Goal: Task Accomplishment & Management: Use online tool/utility

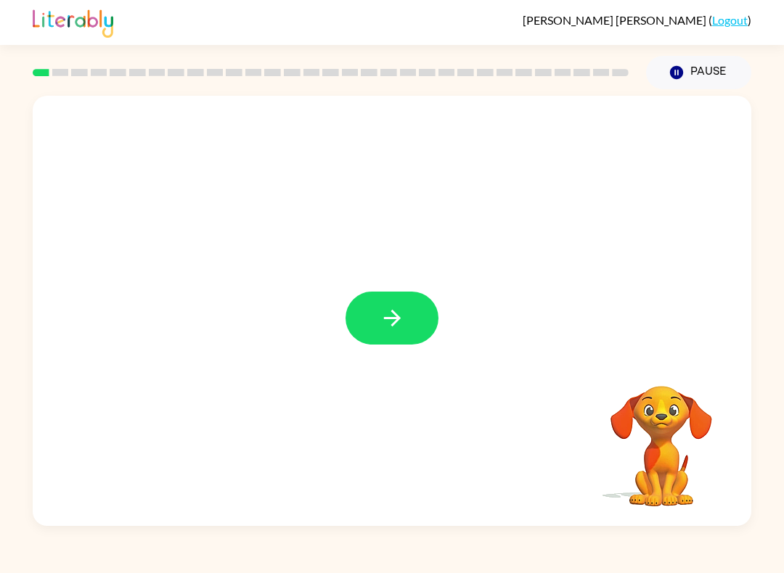
click at [390, 321] on icon "button" at bounding box center [391, 317] width 25 height 25
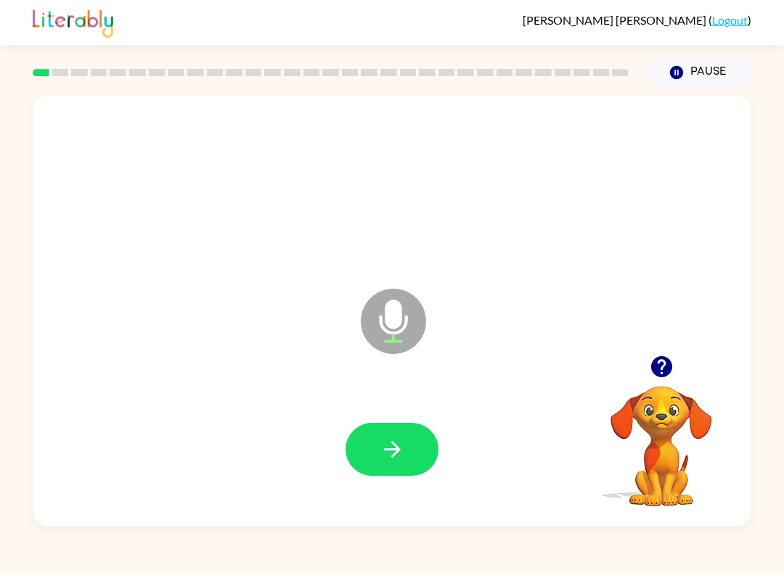
click at [408, 454] on button "button" at bounding box center [391, 449] width 93 height 53
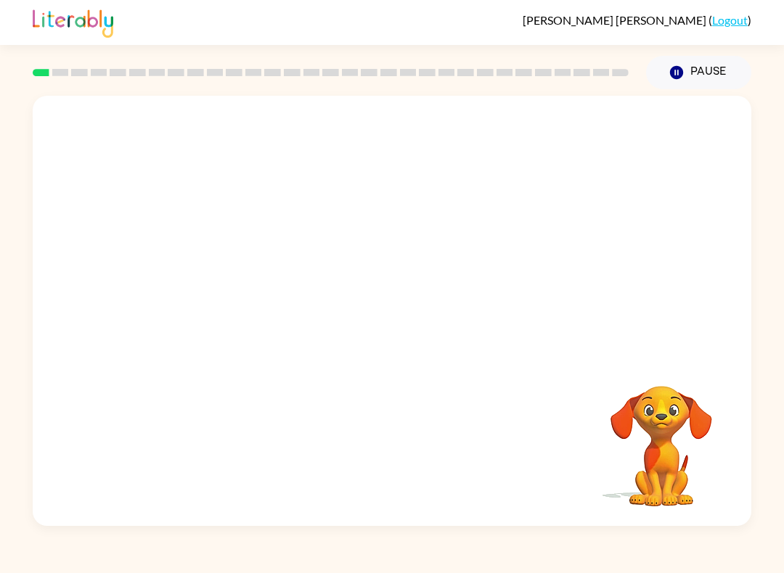
click at [662, 234] on div at bounding box center [392, 226] width 718 height 260
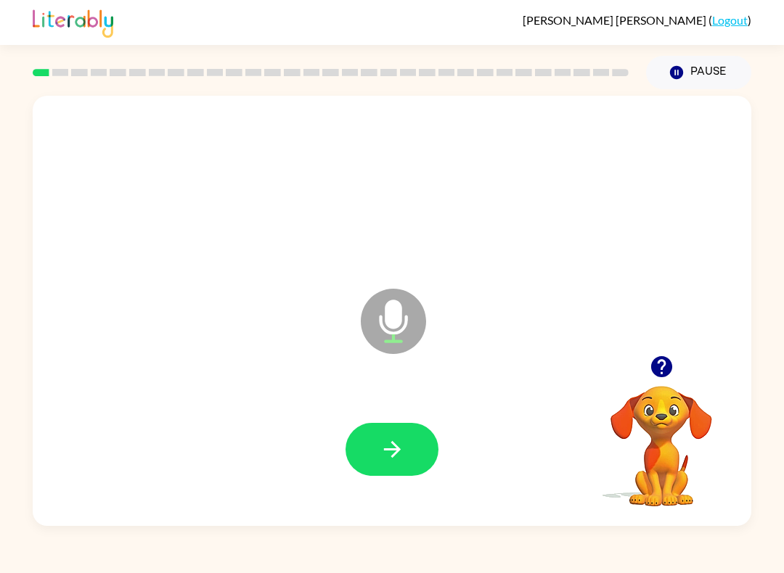
click at [380, 469] on button "button" at bounding box center [391, 449] width 93 height 53
click at [352, 474] on div at bounding box center [391, 449] width 93 height 53
click at [393, 448] on icon "button" at bounding box center [391, 449] width 25 height 25
click at [393, 452] on icon "button" at bounding box center [391, 449] width 25 height 25
click at [370, 462] on button "button" at bounding box center [391, 449] width 93 height 53
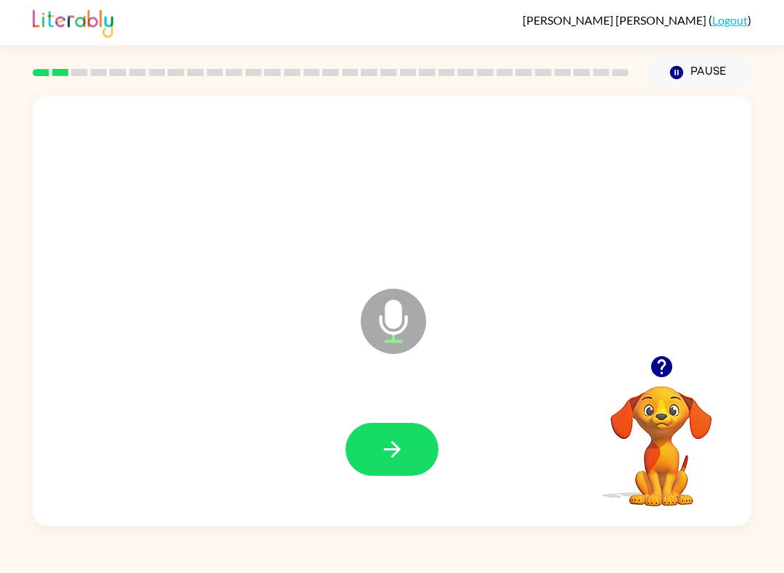
click at [377, 460] on button "button" at bounding box center [391, 449] width 93 height 53
click at [393, 456] on icon "button" at bounding box center [391, 449] width 17 height 17
click at [434, 459] on button "button" at bounding box center [391, 449] width 93 height 53
click at [443, 435] on div at bounding box center [391, 449] width 689 height 124
click at [377, 569] on div "[PERSON_NAME] ( Logout ) Pause Pause Microphone The Microphone is here when it …" at bounding box center [392, 286] width 784 height 573
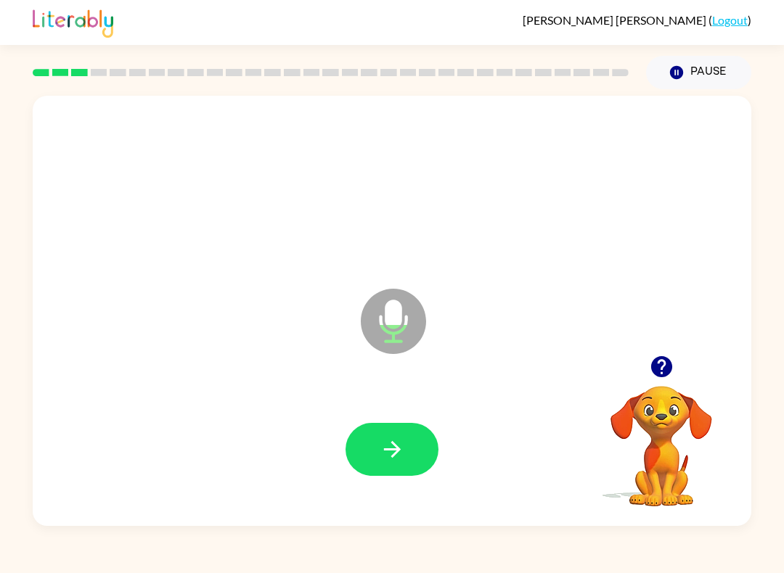
click at [398, 460] on icon "button" at bounding box center [391, 449] width 25 height 25
click at [401, 441] on icon "button" at bounding box center [391, 449] width 25 height 25
click at [408, 452] on button "button" at bounding box center [391, 449] width 93 height 53
click at [393, 460] on icon "button" at bounding box center [391, 449] width 25 height 25
click at [382, 444] on icon "button" at bounding box center [391, 449] width 25 height 25
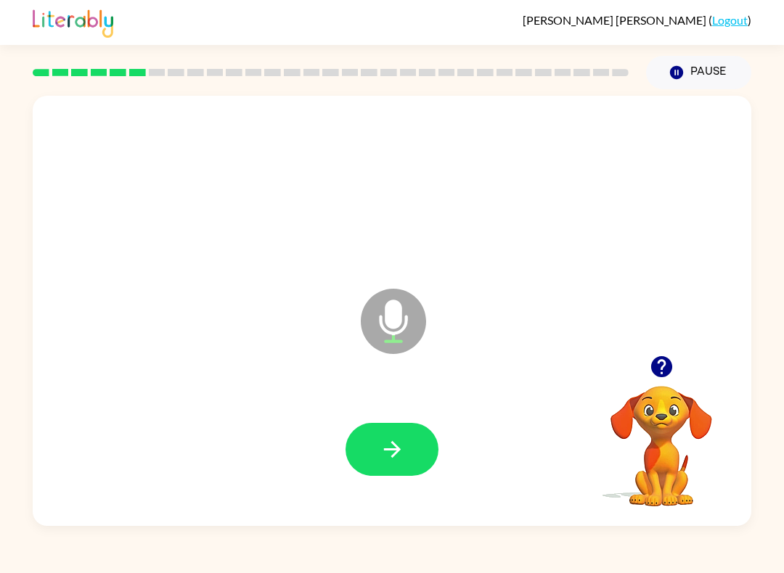
click at [416, 457] on button "button" at bounding box center [391, 449] width 93 height 53
click at [414, 425] on button "button" at bounding box center [391, 449] width 93 height 53
click at [393, 470] on div at bounding box center [391, 449] width 93 height 53
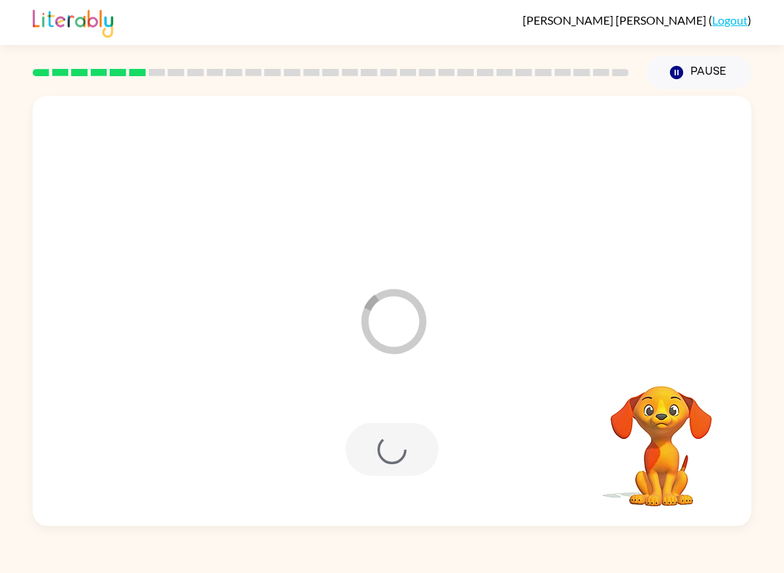
click at [393, 469] on div at bounding box center [391, 449] width 93 height 53
click at [428, 468] on div at bounding box center [391, 449] width 93 height 53
click at [458, 459] on div "Your browser must support playing .mp4 files to use Literably. Please try using…" at bounding box center [392, 311] width 718 height 430
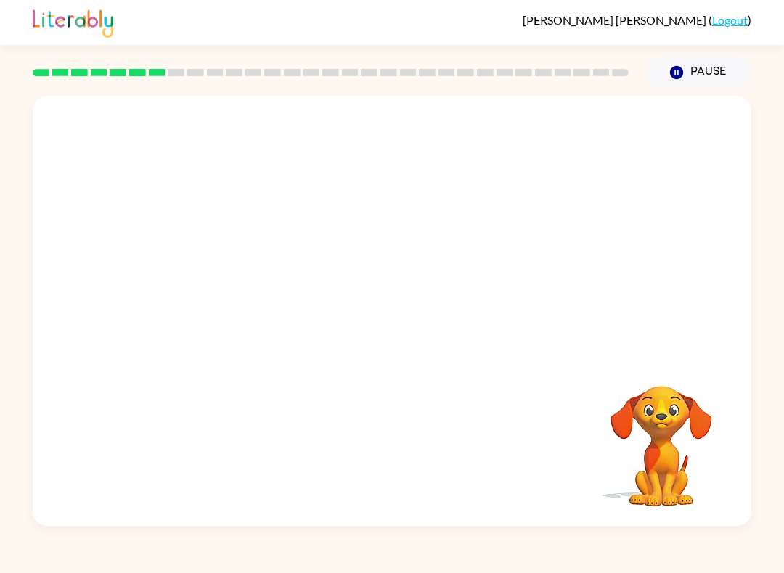
click at [467, 475] on div "Your browser must support playing .mp4 files to use Literably. Please try using…" at bounding box center [392, 311] width 718 height 430
click at [467, 417] on div "Your browser must support playing .mp4 files to use Literably. Please try using…" at bounding box center [392, 311] width 718 height 430
click at [467, 416] on div "Your browser must support playing .mp4 files to use Literably. Please try using…" at bounding box center [392, 311] width 718 height 430
click at [443, 445] on div "Your browser must support playing .mp4 files to use Literably. Please try using…" at bounding box center [392, 311] width 718 height 430
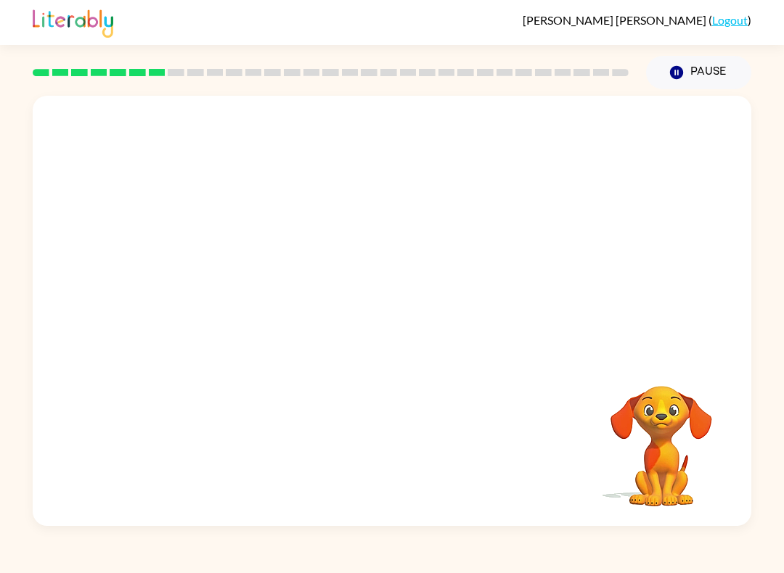
click at [467, 371] on div "Your browser must support playing .mp4 files to use Literably. Please try using…" at bounding box center [392, 311] width 718 height 430
click at [481, 393] on div "Your browser must support playing .mp4 files to use Literably. Please try using…" at bounding box center [392, 311] width 718 height 430
click at [500, 422] on div "Your browser must support playing .mp4 files to use Literably. Please try using…" at bounding box center [392, 311] width 718 height 430
click at [453, 465] on div "Your browser must support playing .mp4 files to use Literably. Please try using…" at bounding box center [392, 311] width 718 height 430
click at [483, 411] on div "Your browser must support playing .mp4 files to use Literably. Please try using…" at bounding box center [392, 311] width 718 height 430
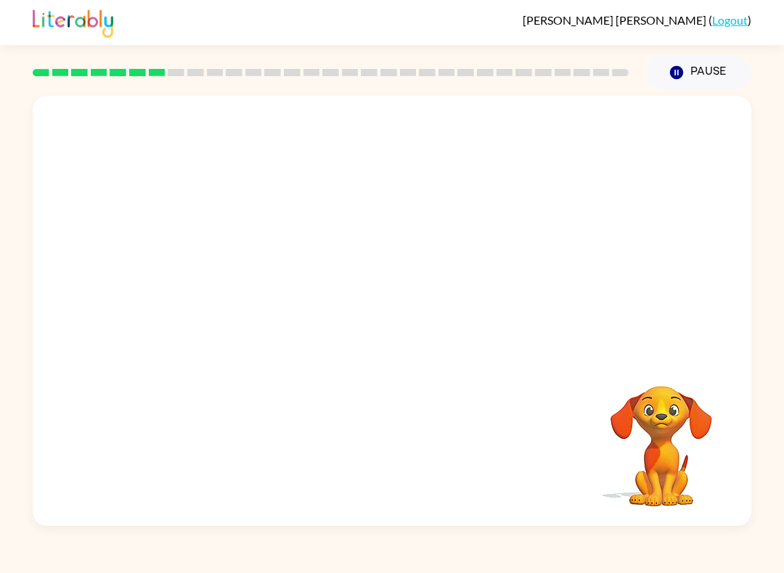
click at [483, 411] on div "Your browser must support playing .mp4 files to use Literably. Please try using…" at bounding box center [392, 311] width 718 height 430
click at [471, 472] on div "Your browser must support playing .mp4 files to use Literably. Please try using…" at bounding box center [392, 311] width 718 height 430
click at [479, 438] on div "Your browser must support playing .mp4 files to use Literably. Please try using…" at bounding box center [392, 311] width 718 height 430
click at [504, 388] on div "Your browser must support playing .mp4 files to use Literably. Please try using…" at bounding box center [392, 311] width 718 height 430
click at [497, 379] on div "Your browser must support playing .mp4 files to use Literably. Please try using…" at bounding box center [392, 311] width 718 height 430
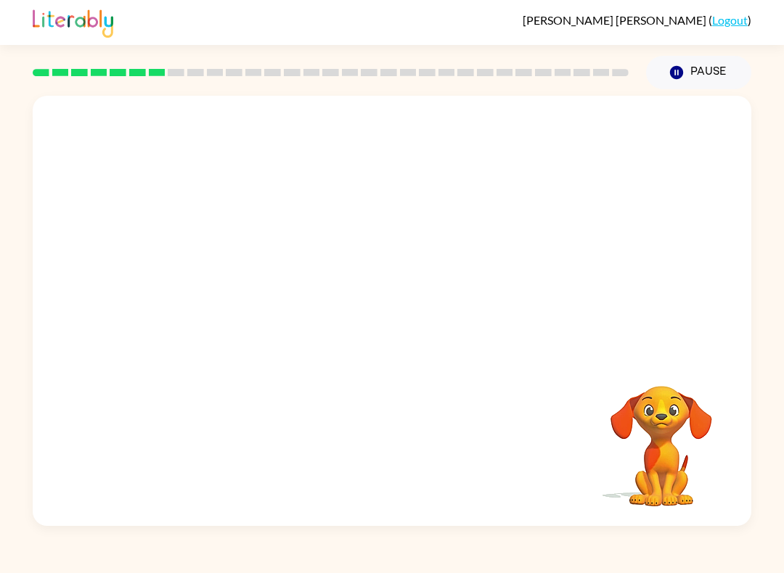
click at [449, 402] on div "Your browser must support playing .mp4 files to use Literably. Please try using…" at bounding box center [392, 311] width 718 height 430
click at [466, 353] on div at bounding box center [392, 226] width 718 height 260
click at [482, 407] on div "Your browser must support playing .mp4 files to use Literably. Please try using…" at bounding box center [392, 311] width 718 height 430
click at [481, 406] on div "Your browser must support playing .mp4 files to use Literably. Please try using…" at bounding box center [392, 311] width 718 height 430
click at [476, 478] on div "Your browser must support playing .mp4 files to use Literably. Please try using…" at bounding box center [392, 311] width 718 height 430
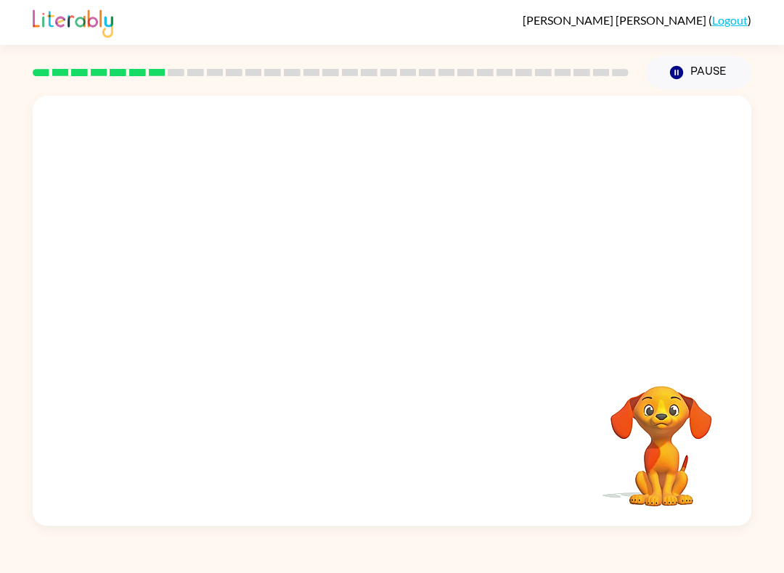
click at [561, 502] on div "Your browser must support playing .mp4 files to use Literably. Please try using…" at bounding box center [392, 311] width 718 height 430
click at [441, 558] on div "[PERSON_NAME] ( Logout ) Pause Pause Your browser must support playing .mp4 fil…" at bounding box center [392, 286] width 784 height 573
click at [557, 297] on div at bounding box center [392, 226] width 718 height 260
click at [528, 333] on div at bounding box center [392, 226] width 718 height 260
click at [501, 268] on div at bounding box center [392, 226] width 718 height 260
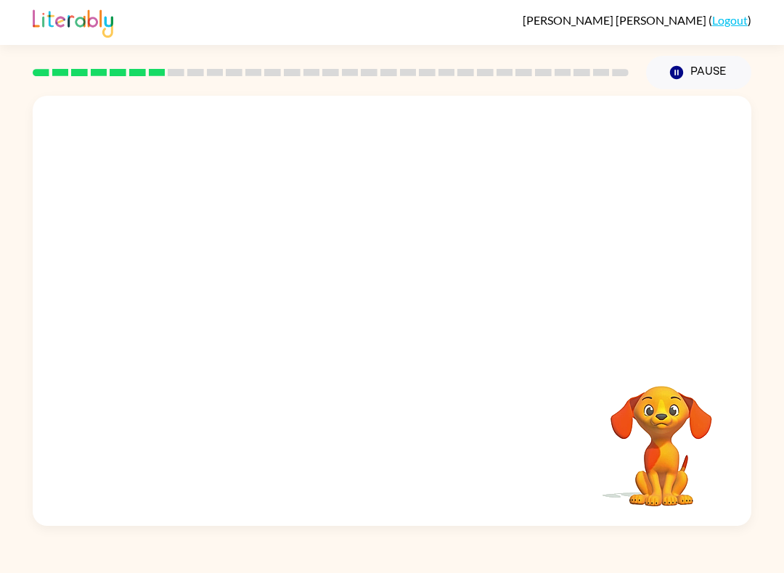
click at [330, 381] on div "Your browser must support playing .mp4 files to use Literably. Please try using…" at bounding box center [392, 311] width 718 height 430
click at [494, 244] on div at bounding box center [392, 226] width 718 height 260
click at [490, 241] on div at bounding box center [392, 226] width 718 height 260
click at [494, 245] on div at bounding box center [392, 226] width 718 height 260
click at [492, 250] on div at bounding box center [392, 226] width 718 height 260
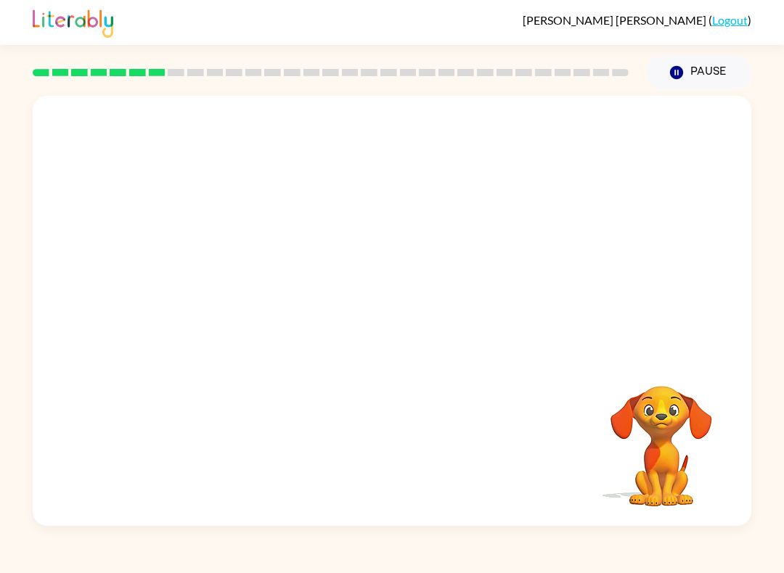
click at [509, 278] on div at bounding box center [392, 226] width 718 height 260
click at [508, 278] on div at bounding box center [392, 226] width 718 height 260
click at [580, 366] on div "Your browser must support playing .mp4 files to use Literably. Please try using…" at bounding box center [392, 311] width 718 height 430
click at [554, 348] on div at bounding box center [392, 226] width 718 height 260
click at [545, 348] on div at bounding box center [392, 226] width 718 height 260
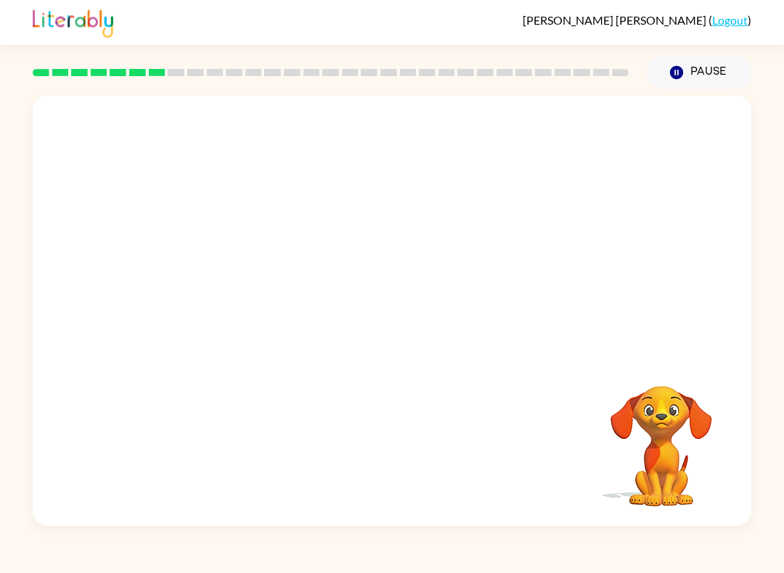
click at [544, 348] on div at bounding box center [392, 226] width 718 height 260
click at [538, 309] on div at bounding box center [392, 226] width 718 height 260
click at [545, 305] on div at bounding box center [392, 226] width 718 height 260
click at [535, 293] on div at bounding box center [357, 284] width 620 height 57
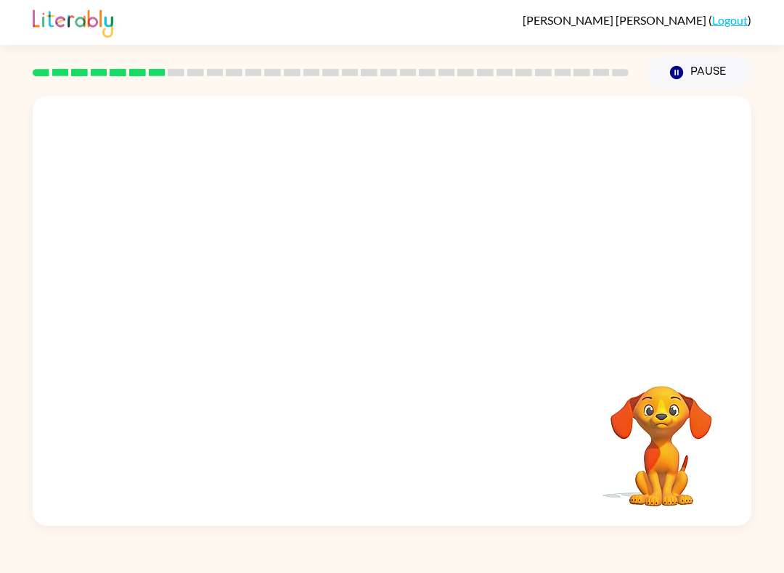
click at [564, 412] on div at bounding box center [391, 449] width 689 height 124
click at [512, 274] on div at bounding box center [357, 284] width 620 height 57
click at [546, 447] on div at bounding box center [391, 449] width 689 height 124
click at [551, 397] on div at bounding box center [391, 449] width 689 height 124
click at [556, 329] on div at bounding box center [392, 311] width 718 height 430
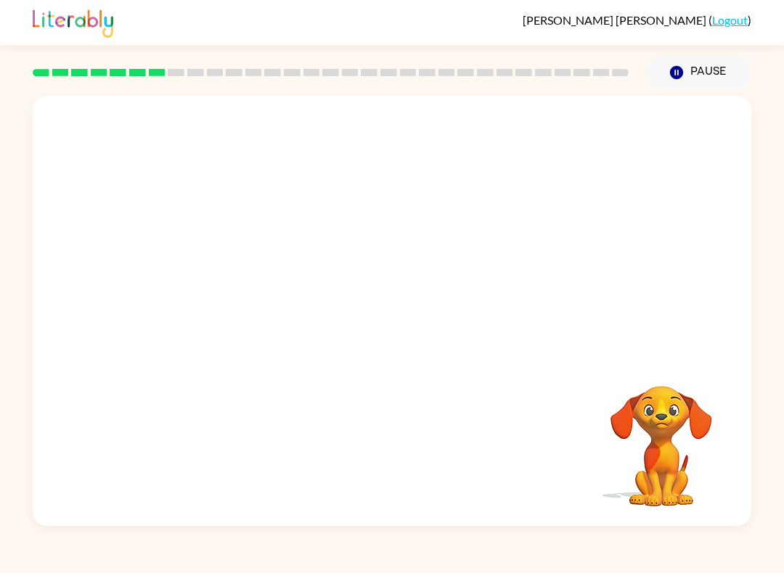
click at [556, 321] on div at bounding box center [392, 311] width 718 height 430
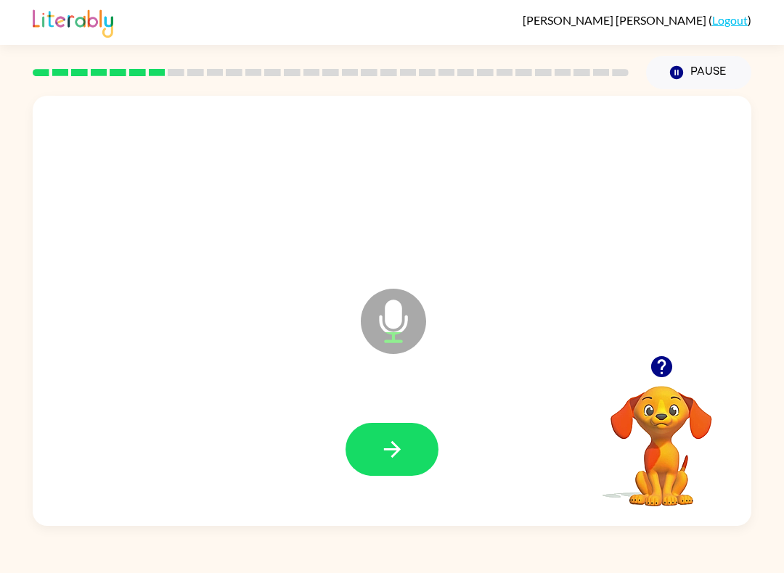
click at [382, 425] on button "button" at bounding box center [391, 449] width 93 height 53
click at [387, 451] on icon "button" at bounding box center [391, 449] width 25 height 25
click at [407, 459] on button "button" at bounding box center [391, 449] width 93 height 53
click at [406, 439] on button "button" at bounding box center [391, 449] width 93 height 53
click at [411, 453] on button "button" at bounding box center [391, 449] width 93 height 53
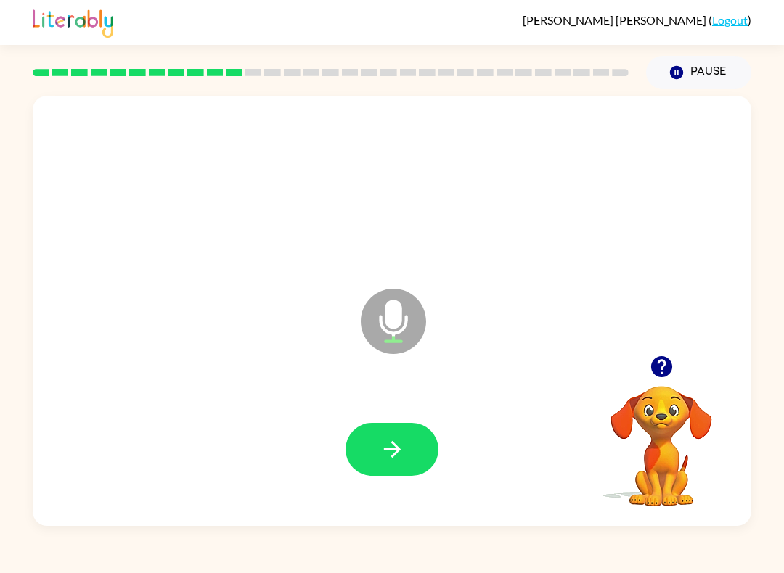
click at [423, 432] on button "button" at bounding box center [391, 449] width 93 height 53
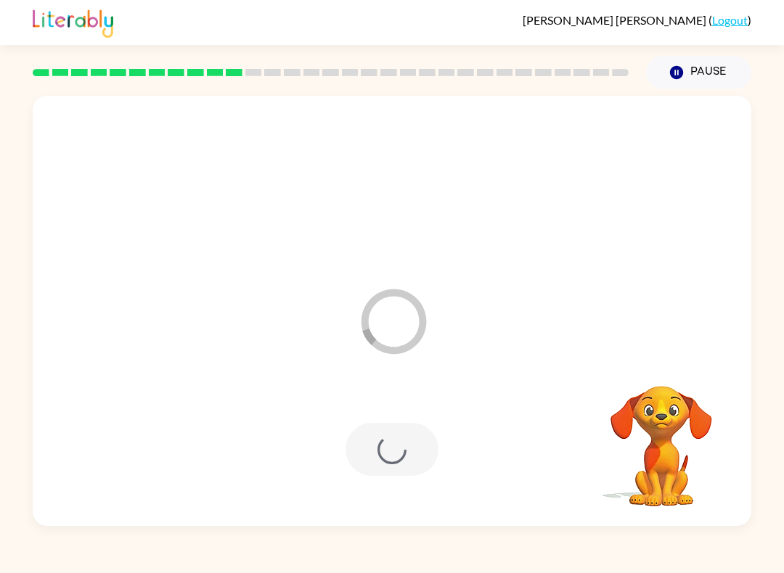
click at [475, 525] on div "Loader Your response is being sent to our graders" at bounding box center [392, 311] width 718 height 430
click at [408, 537] on div "[PERSON_NAME] ( Logout ) Pause Pause Loader Your response is being sent to our …" at bounding box center [392, 286] width 784 height 573
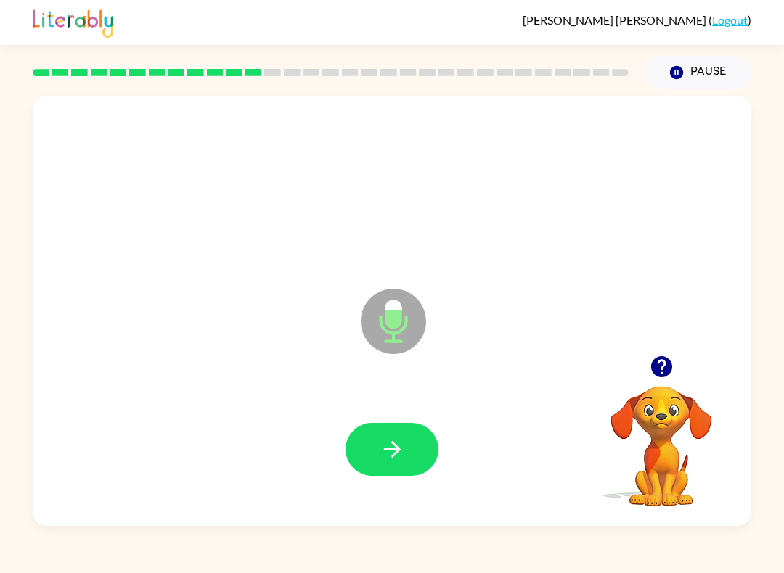
click at [390, 445] on icon "button" at bounding box center [391, 449] width 25 height 25
click at [392, 436] on button "button" at bounding box center [391, 449] width 93 height 53
click at [438, 430] on div at bounding box center [391, 449] width 689 height 124
click at [399, 438] on icon "button" at bounding box center [391, 449] width 25 height 25
click at [411, 506] on div at bounding box center [391, 449] width 689 height 124
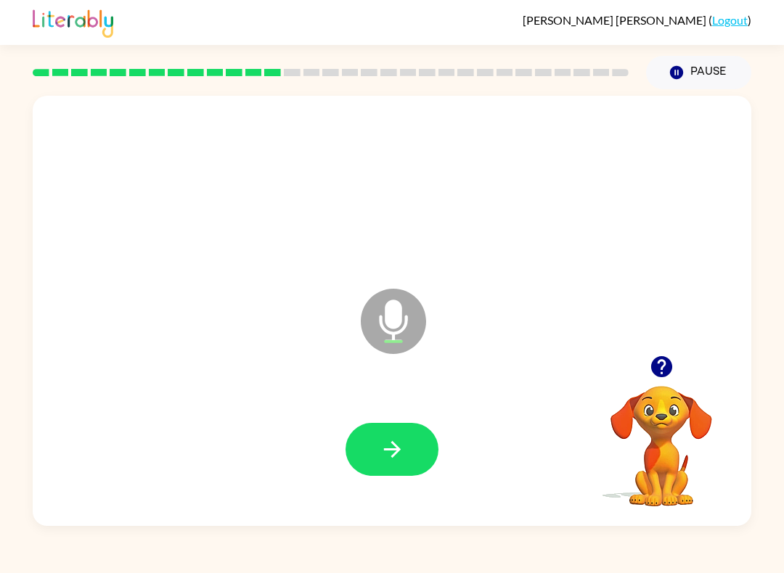
click at [385, 435] on button "button" at bounding box center [391, 449] width 93 height 53
click at [377, 461] on button "button" at bounding box center [391, 449] width 93 height 53
click at [376, 461] on div at bounding box center [391, 449] width 689 height 124
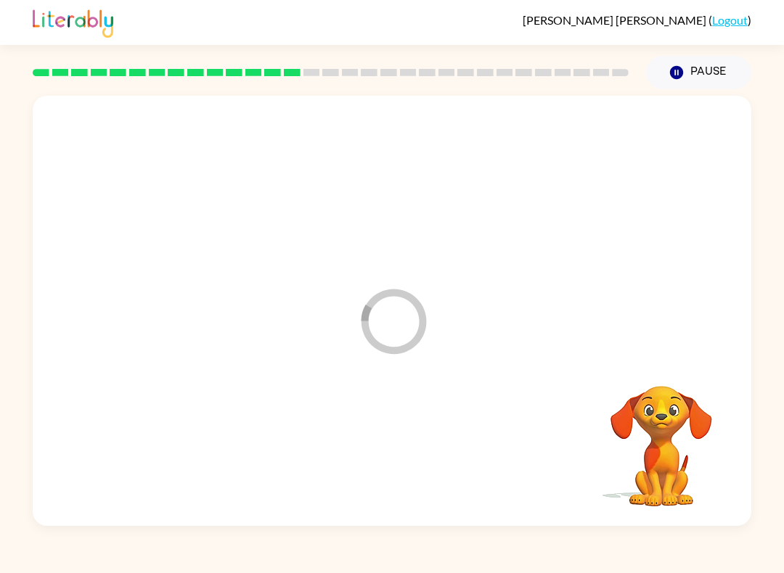
click at [393, 464] on div at bounding box center [391, 449] width 689 height 124
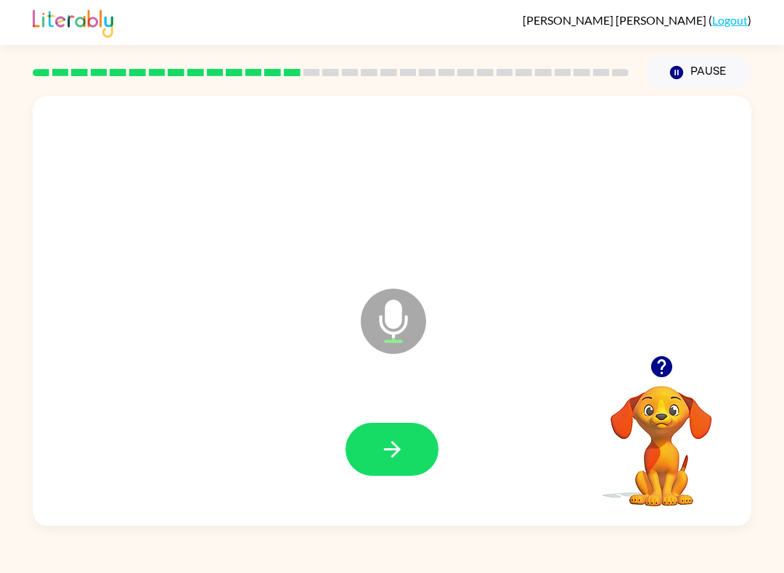
click at [397, 462] on icon "button" at bounding box center [391, 449] width 25 height 25
click at [379, 449] on icon "button" at bounding box center [391, 449] width 25 height 25
click at [379, 450] on icon "button" at bounding box center [391, 449] width 25 height 25
click at [379, 455] on icon "button" at bounding box center [391, 449] width 25 height 25
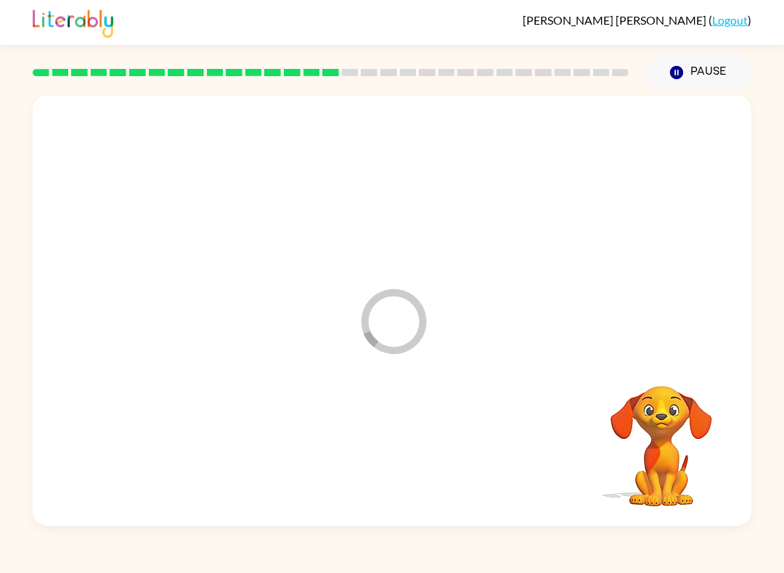
click at [379, 454] on div at bounding box center [391, 449] width 689 height 124
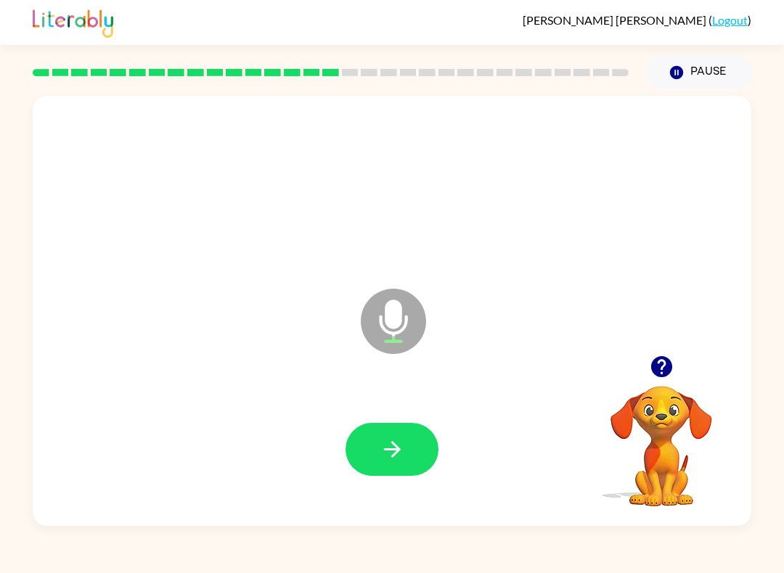
click at [414, 469] on button "button" at bounding box center [391, 449] width 93 height 53
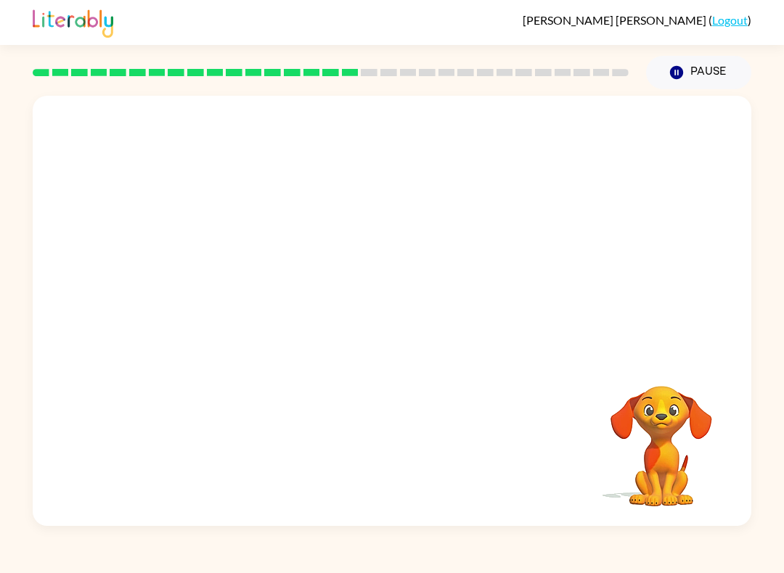
click at [377, 564] on div "[PERSON_NAME] ( Logout ) Pause Pause Your browser must support playing .mp4 fil…" at bounding box center [392, 286] width 784 height 573
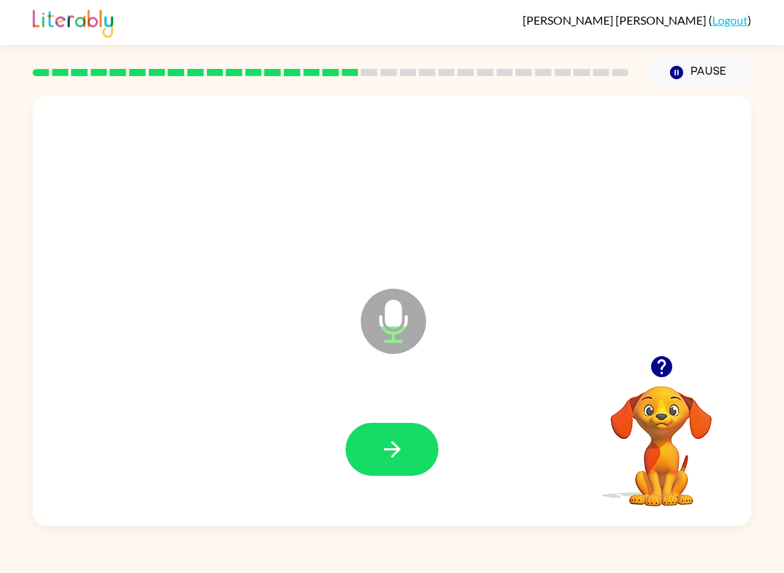
click at [419, 467] on button "button" at bounding box center [391, 449] width 93 height 53
click at [408, 458] on button "button" at bounding box center [391, 449] width 93 height 53
click at [402, 476] on button "button" at bounding box center [391, 449] width 93 height 53
click at [406, 457] on button "button" at bounding box center [391, 449] width 93 height 53
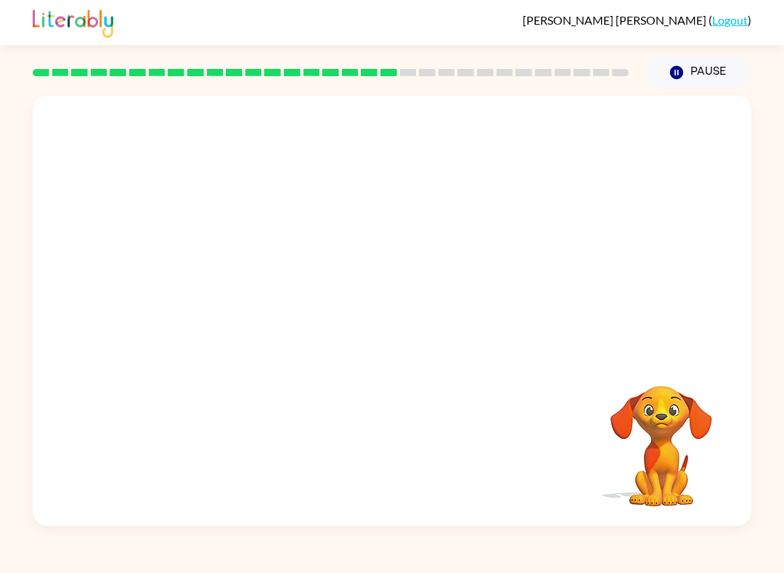
click at [430, 533] on div "[PERSON_NAME] ( Logout ) Pause Pause Your browser must support playing .mp4 fil…" at bounding box center [392, 286] width 784 height 573
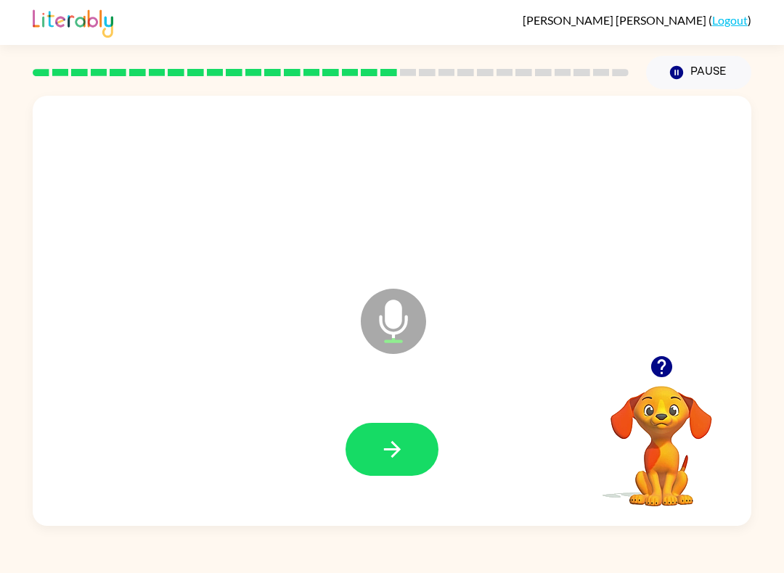
click at [414, 453] on button "button" at bounding box center [391, 449] width 93 height 53
click at [372, 464] on button "button" at bounding box center [391, 449] width 93 height 53
click at [412, 451] on button "button" at bounding box center [391, 449] width 93 height 53
click at [385, 451] on icon "button" at bounding box center [391, 449] width 25 height 25
click at [398, 444] on icon "button" at bounding box center [391, 449] width 25 height 25
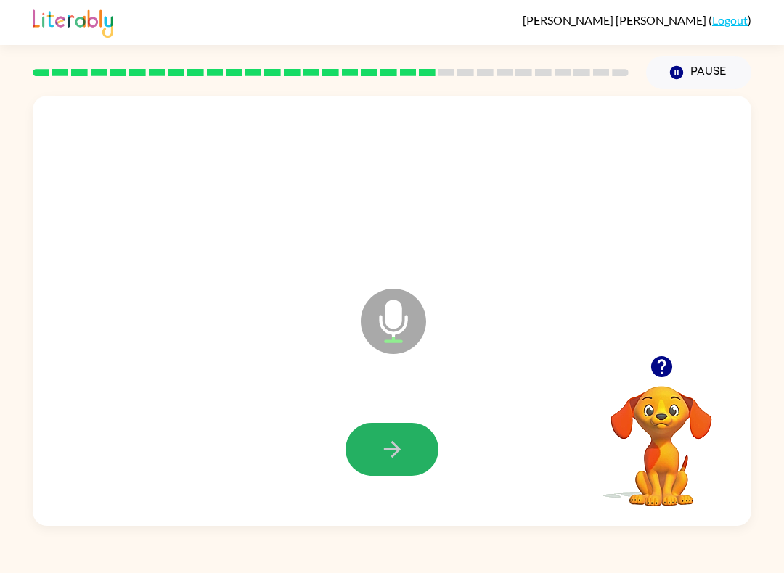
click at [390, 446] on icon "button" at bounding box center [391, 449] width 25 height 25
click at [411, 442] on button "button" at bounding box center [391, 449] width 93 height 53
click at [410, 441] on button "button" at bounding box center [391, 449] width 93 height 53
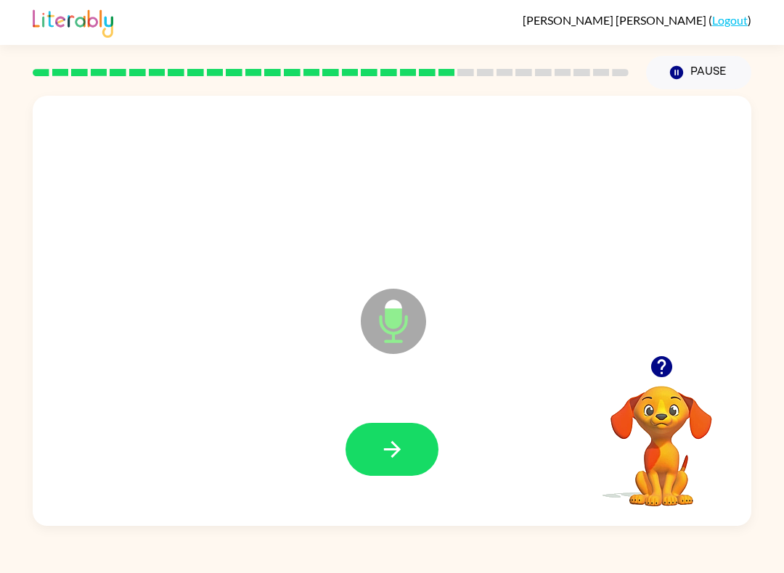
click at [404, 450] on icon "button" at bounding box center [391, 449] width 25 height 25
click at [401, 453] on icon "button" at bounding box center [391, 449] width 25 height 25
click at [412, 460] on button "button" at bounding box center [391, 449] width 93 height 53
click at [385, 459] on icon "button" at bounding box center [391, 449] width 25 height 25
click at [399, 434] on button "button" at bounding box center [391, 449] width 93 height 53
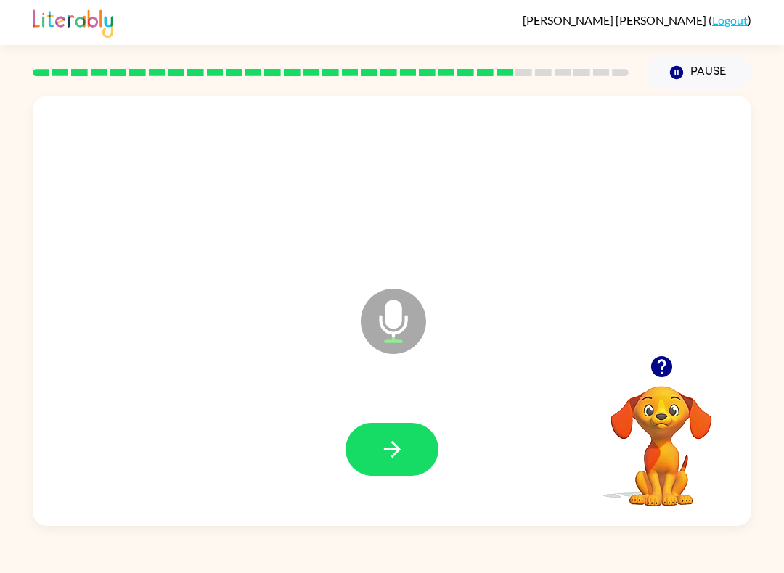
click at [395, 467] on button "button" at bounding box center [391, 449] width 93 height 53
click at [411, 439] on button "button" at bounding box center [391, 449] width 93 height 53
click at [388, 426] on button "button" at bounding box center [391, 449] width 93 height 53
click at [397, 455] on icon "button" at bounding box center [391, 449] width 25 height 25
click at [408, 448] on button "button" at bounding box center [391, 449] width 93 height 53
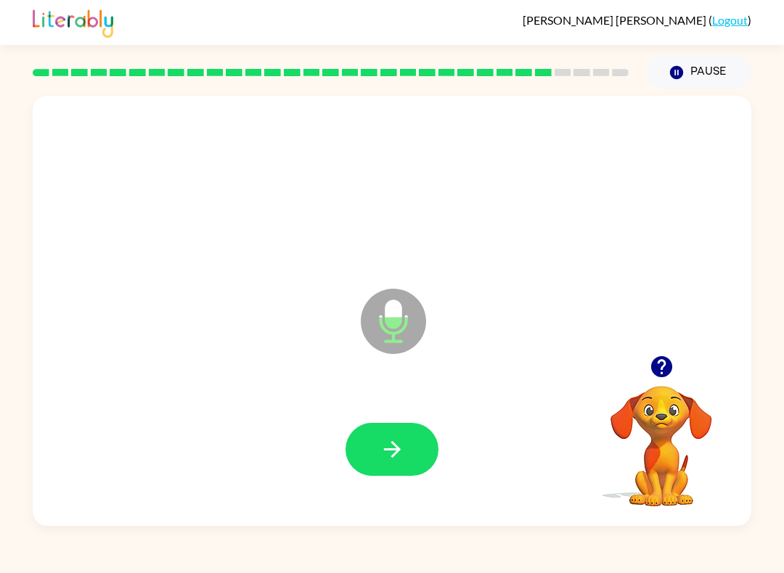
click at [390, 464] on button "button" at bounding box center [391, 449] width 93 height 53
click at [388, 447] on icon "button" at bounding box center [391, 449] width 25 height 25
click at [408, 445] on button "button" at bounding box center [391, 449] width 93 height 53
click at [390, 475] on button "button" at bounding box center [391, 449] width 93 height 53
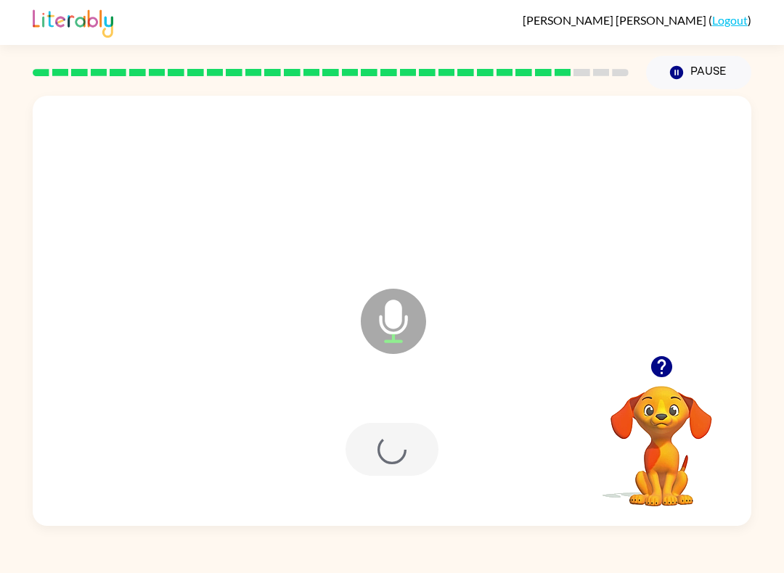
click at [392, 477] on div at bounding box center [391, 449] width 689 height 124
click at [385, 451] on icon "button" at bounding box center [391, 449] width 17 height 17
click at [398, 451] on icon "button" at bounding box center [391, 449] width 17 height 17
click at [415, 446] on button "button" at bounding box center [391, 449] width 93 height 53
click at [400, 424] on button "button" at bounding box center [391, 449] width 93 height 53
